Goal: Task Accomplishment & Management: Manage account settings

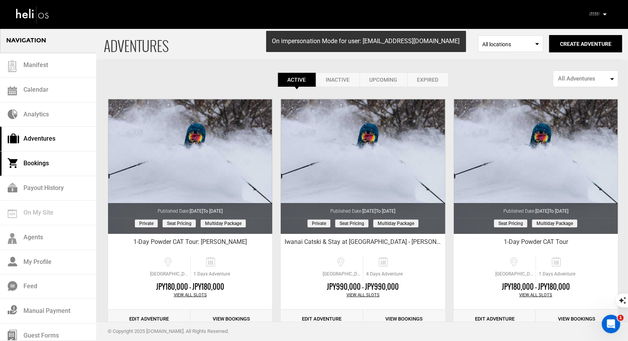
click at [55, 164] on link "Bookings" at bounding box center [48, 163] width 96 height 25
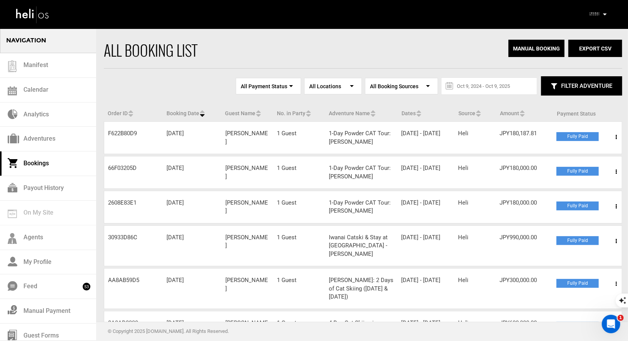
click at [603, 9] on div "Complete Your Profile Account Settings Change Password Logout" at bounding box center [599, 14] width 28 height 15
click at [605, 13] on p at bounding box center [605, 14] width 5 height 9
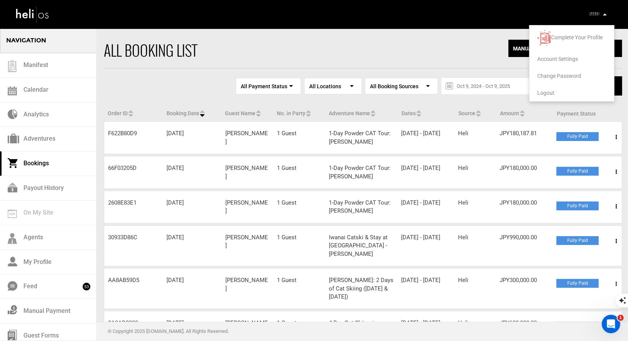
click at [545, 90] on span "Logout" at bounding box center [546, 93] width 17 height 6
